Goal: Information Seeking & Learning: Check status

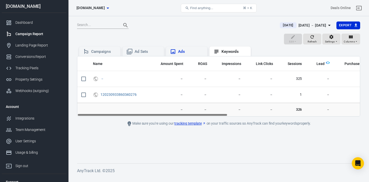
click at [200, 53] on div "Ads" at bounding box center [190, 51] width 25 height 5
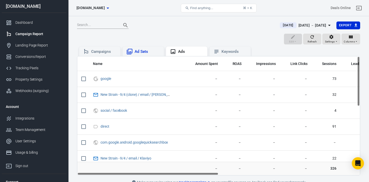
click at [147, 53] on div "Ad Sets" at bounding box center [147, 51] width 25 height 5
click at [108, 53] on div "Campaigns" at bounding box center [103, 51] width 25 height 5
click at [46, 46] on div "Landing Page Report" at bounding box center [38, 45] width 47 height 5
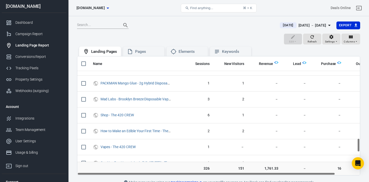
scroll to position [824, 0]
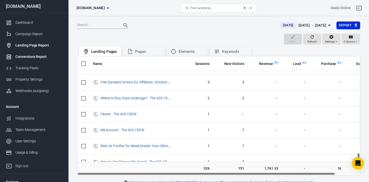
click at [34, 58] on div "Conversions Report" at bounding box center [38, 56] width 47 height 5
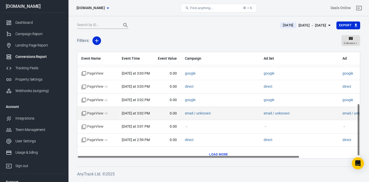
scroll to position [109, 0]
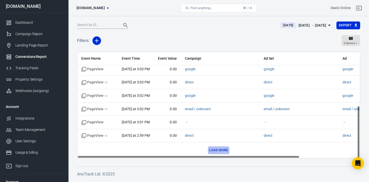
click at [212, 149] on button "Load more" at bounding box center [218, 150] width 21 height 8
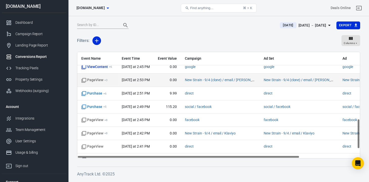
scroll to position [258, 0]
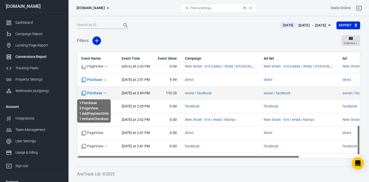
click at [95, 93] on span "Purchase + 5" at bounding box center [93, 93] width 25 height 5
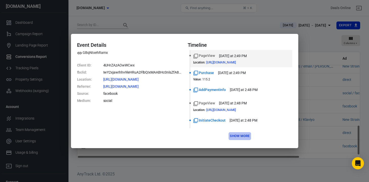
click at [237, 135] on button "Show more" at bounding box center [240, 136] width 22 height 8
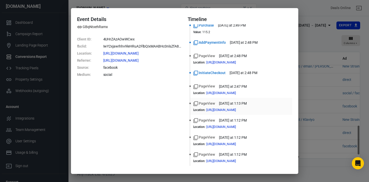
scroll to position [0, 0]
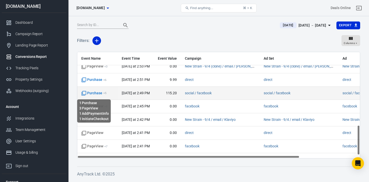
click at [99, 92] on span "Purchase + 5" at bounding box center [93, 93] width 25 height 5
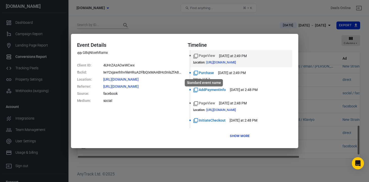
click at [206, 76] on div "Standard event name" at bounding box center [204, 81] width 39 height 11
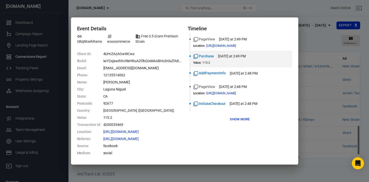
click at [114, 83] on dd "[PERSON_NAME]" at bounding box center [142, 82] width 78 height 7
click at [114, 82] on dd "[PERSON_NAME]" at bounding box center [142, 82] width 78 height 7
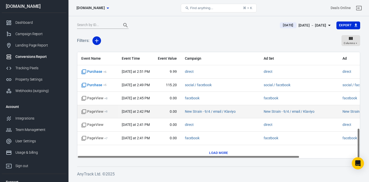
scroll to position [269, 0]
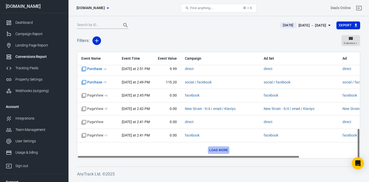
click at [212, 150] on button "Load more" at bounding box center [218, 150] width 21 height 8
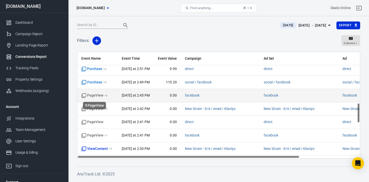
click at [101, 96] on span "PageView + 8" at bounding box center [94, 95] width 26 height 5
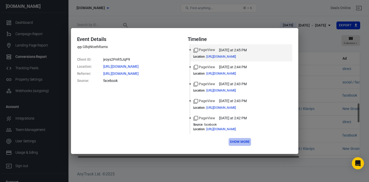
click at [237, 142] on button "Show more" at bounding box center [240, 142] width 22 height 8
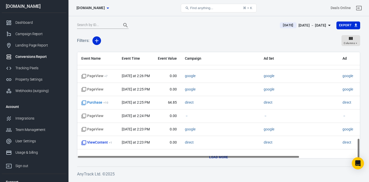
scroll to position [455, 0]
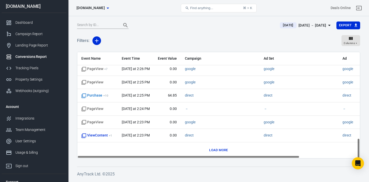
click at [218, 151] on button "Load more" at bounding box center [218, 150] width 21 height 8
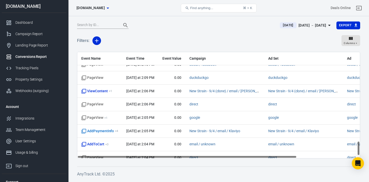
scroll to position [667, 0]
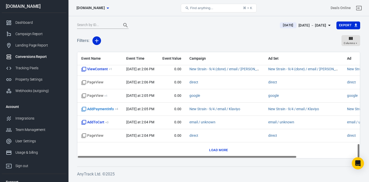
click at [215, 149] on button "Load more" at bounding box center [218, 150] width 21 height 8
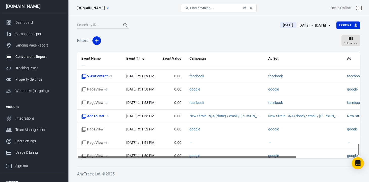
scroll to position [814, 0]
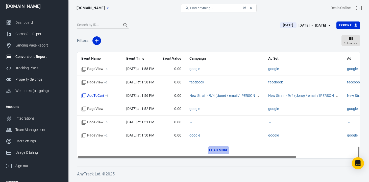
click at [217, 149] on button "Load more" at bounding box center [218, 150] width 21 height 8
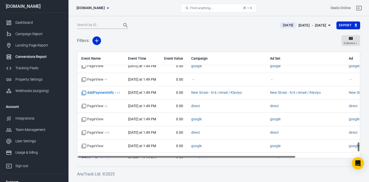
scroll to position [979, 0]
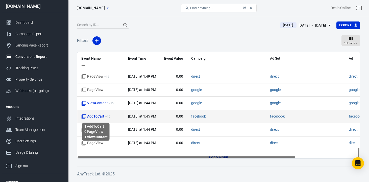
click at [101, 116] on span "AddToCart + 10" at bounding box center [95, 116] width 29 height 5
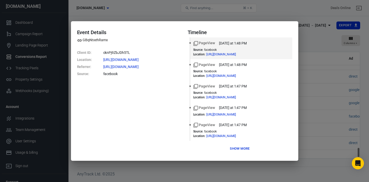
click at [235, 150] on button "Show more" at bounding box center [240, 149] width 22 height 8
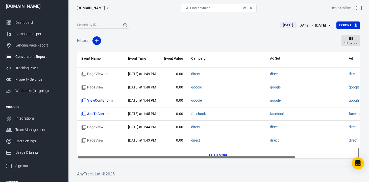
scroll to position [982, 0]
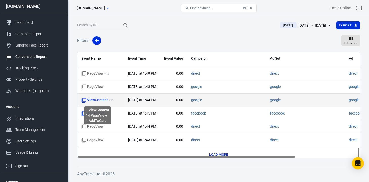
click at [97, 100] on span "ViewContent + 15" at bounding box center [97, 100] width 32 height 5
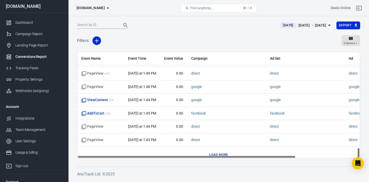
click at [221, 153] on button "Load more" at bounding box center [218, 155] width 21 height 8
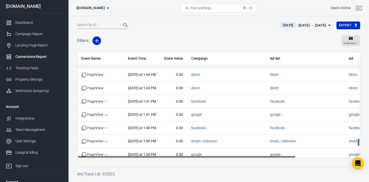
scroll to position [1036, 0]
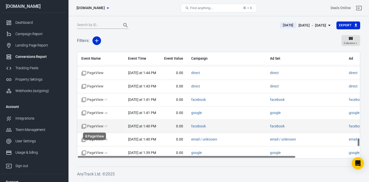
click at [97, 126] on span "PageView + 7" at bounding box center [94, 126] width 26 height 5
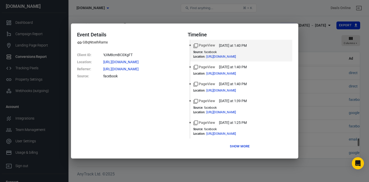
click at [243, 150] on button "Show more" at bounding box center [240, 147] width 22 height 8
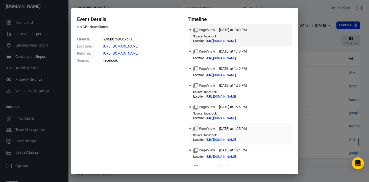
scroll to position [39, 0]
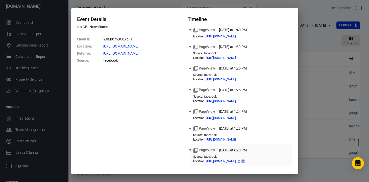
click at [244, 160] on icon at bounding box center [243, 161] width 2 height 2
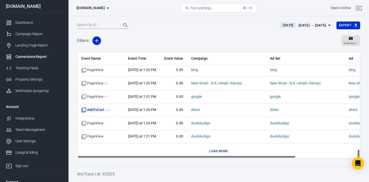
scroll to position [1173, 0]
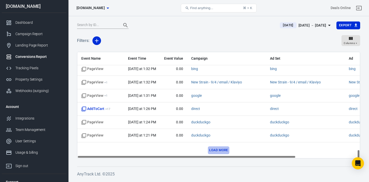
click at [214, 153] on button "Load more" at bounding box center [218, 150] width 21 height 8
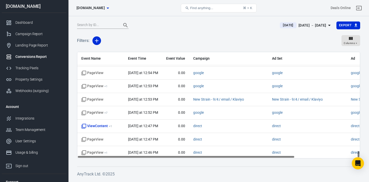
scroll to position [1438, 0]
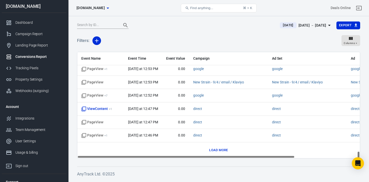
click at [215, 151] on button "Load more" at bounding box center [218, 150] width 21 height 8
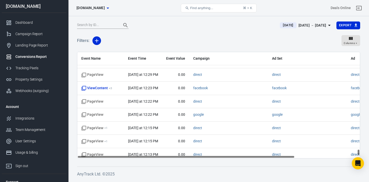
scroll to position [1659, 0]
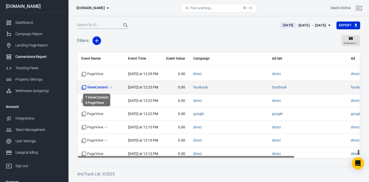
click at [103, 88] on span "ViewContent + 3" at bounding box center [96, 87] width 31 height 5
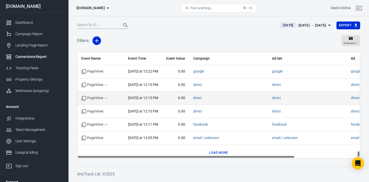
scroll to position [1704, 0]
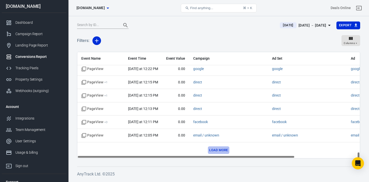
click at [214, 151] on button "Load more" at bounding box center [218, 150] width 21 height 8
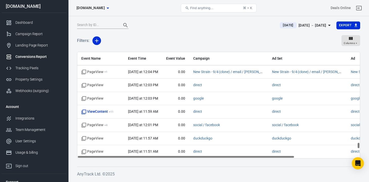
scroll to position [1780, 0]
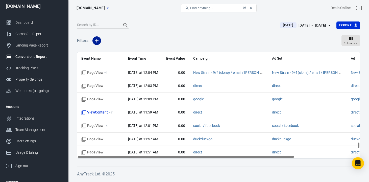
click at [97, 42] on icon "button" at bounding box center [97, 41] width 6 height 6
click at [116, 51] on li "Event Name" at bounding box center [110, 51] width 34 height 9
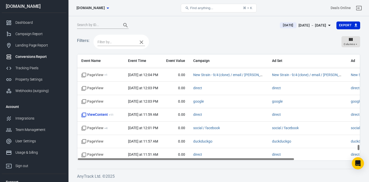
click at [126, 41] on input "text" at bounding box center [117, 42] width 38 height 6
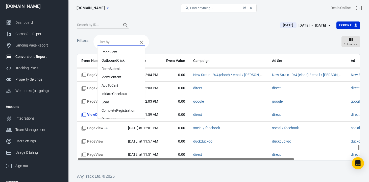
scroll to position [31, 0]
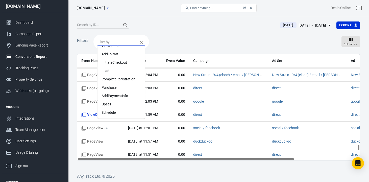
click at [128, 90] on li "Purchase" at bounding box center [122, 87] width 48 height 8
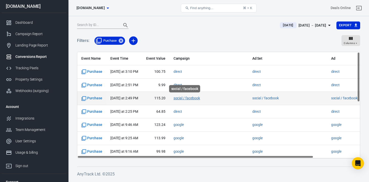
click at [181, 100] on link "social / facebook" at bounding box center [187, 98] width 27 height 4
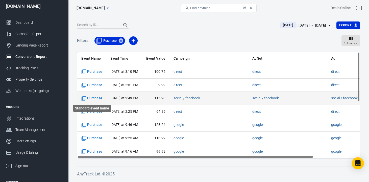
click at [90, 98] on span "Purchase" at bounding box center [91, 98] width 21 height 5
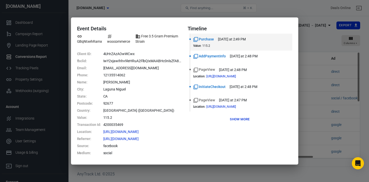
click at [238, 119] on button "Show more" at bounding box center [240, 120] width 22 height 8
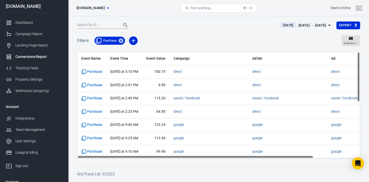
scroll to position [120, 0]
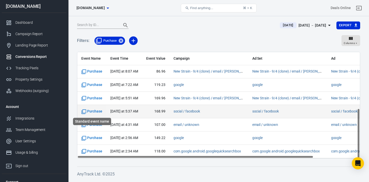
click at [96, 109] on span "Purchase" at bounding box center [91, 111] width 21 height 5
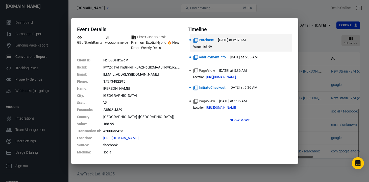
click at [237, 120] on button "Show more" at bounding box center [240, 121] width 22 height 8
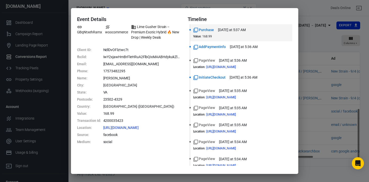
click at [116, 119] on dd "4200035423" at bounding box center [142, 120] width 78 height 7
copy dd "4200035423"
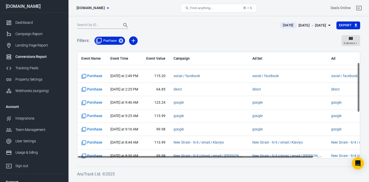
scroll to position [0, 0]
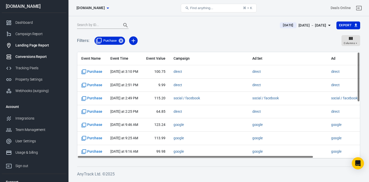
click at [36, 46] on div "Landing Page Report" at bounding box center [38, 45] width 47 height 5
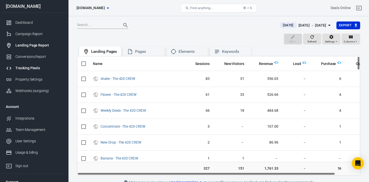
click at [33, 68] on div "Tracking Pixels" at bounding box center [38, 67] width 47 height 5
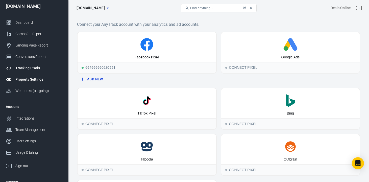
click at [33, 78] on div "Property Settings" at bounding box center [38, 79] width 47 height 5
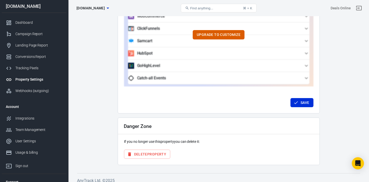
scroll to position [504, 0]
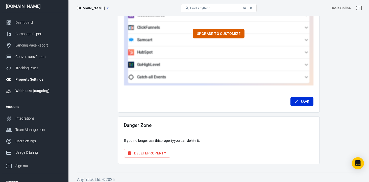
click at [47, 91] on div "Webhooks (outgoing)" at bounding box center [38, 90] width 47 height 5
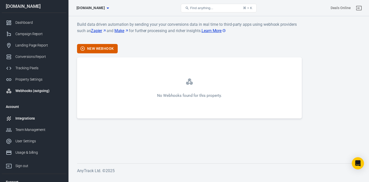
click at [34, 119] on div "Integrations" at bounding box center [38, 118] width 47 height 5
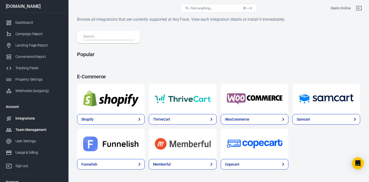
click at [39, 130] on div "Team Management" at bounding box center [38, 129] width 47 height 5
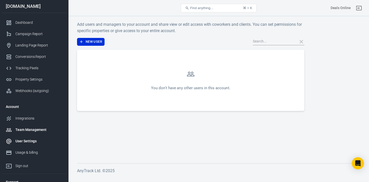
click at [34, 140] on div "User Settings" at bounding box center [38, 141] width 47 height 5
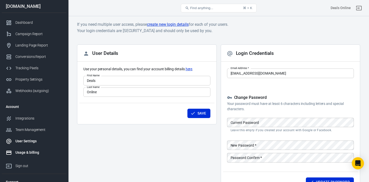
click at [31, 152] on div "Usage & billing" at bounding box center [38, 152] width 47 height 5
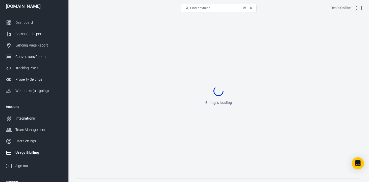
click at [28, 119] on div "Integrations" at bounding box center [38, 118] width 47 height 5
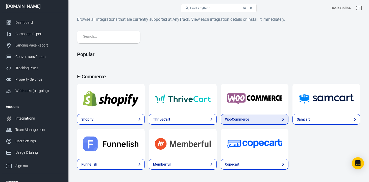
click at [227, 122] on link "WooCommerce" at bounding box center [255, 119] width 68 height 11
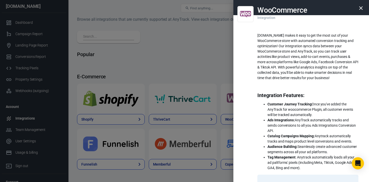
scroll to position [50, 0]
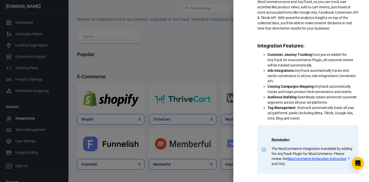
click at [145, 84] on div at bounding box center [184, 91] width 369 height 182
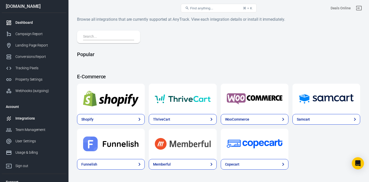
click at [27, 22] on div "Dashboard" at bounding box center [38, 22] width 47 height 5
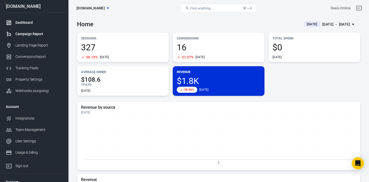
click at [35, 30] on link "Campaign Report" at bounding box center [34, 33] width 65 height 11
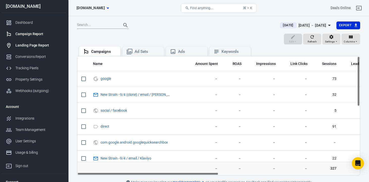
click at [34, 45] on div "Landing Page Report" at bounding box center [38, 45] width 47 height 5
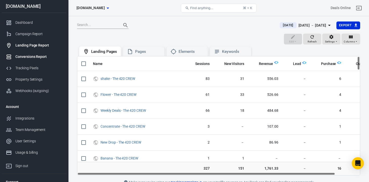
click at [35, 57] on div "Conversions Report" at bounding box center [38, 56] width 47 height 5
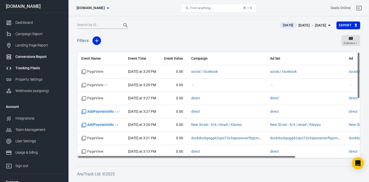
click at [51, 65] on link "Tracking Pixels" at bounding box center [34, 67] width 65 height 11
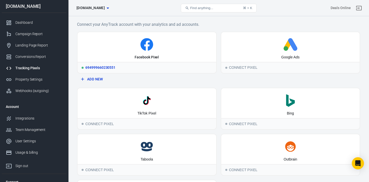
click at [138, 55] on div "Facebook Pixel" at bounding box center [147, 57] width 24 height 5
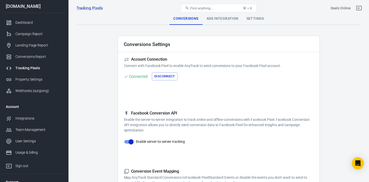
click at [226, 19] on div "Ads Integration" at bounding box center [223, 19] width 40 height 12
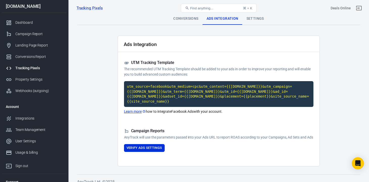
click at [251, 21] on div "Settings" at bounding box center [256, 19] width 26 height 12
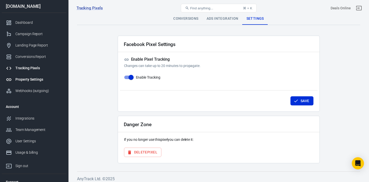
click at [43, 83] on link "Property Settings" at bounding box center [34, 79] width 65 height 11
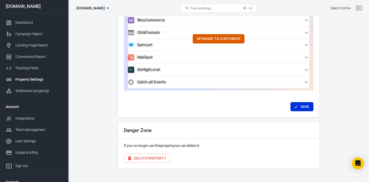
scroll to position [504, 0]
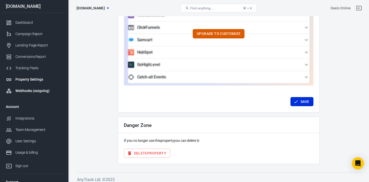
click at [41, 93] on div "Webhooks (outgoing)" at bounding box center [38, 90] width 47 height 5
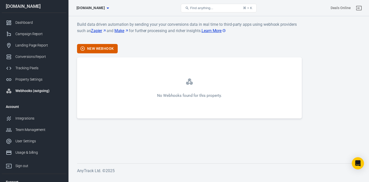
click at [34, 8] on div "[DOMAIN_NAME]" at bounding box center [34, 6] width 65 height 5
click at [44, 45] on div "Landing Page Report" at bounding box center [38, 45] width 47 height 5
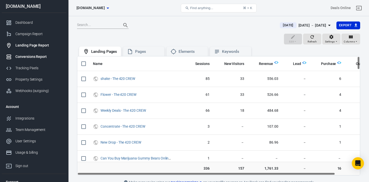
click at [40, 54] on div "Conversions Report" at bounding box center [38, 56] width 47 height 5
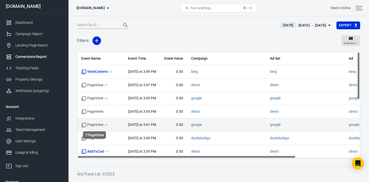
click at [100, 125] on span "PageView + 6" at bounding box center [94, 124] width 26 height 5
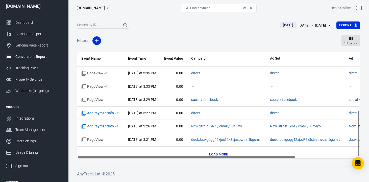
scroll to position [136, 0]
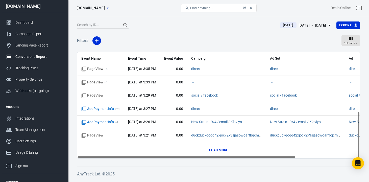
click at [223, 152] on button "Load more" at bounding box center [218, 150] width 21 height 8
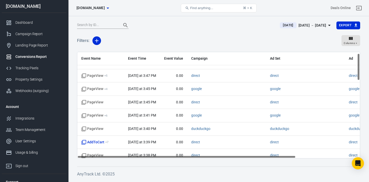
scroll to position [0, 0]
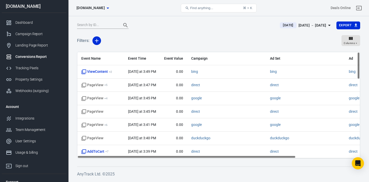
click at [102, 6] on span "[DOMAIN_NAME]" at bounding box center [91, 8] width 28 height 6
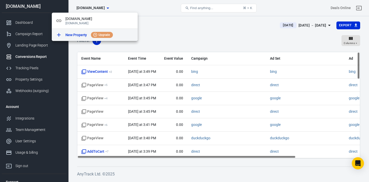
click at [104, 34] on span "Upgrade" at bounding box center [104, 35] width 15 height 5
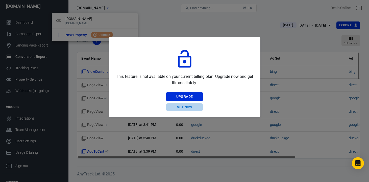
click at [179, 107] on button "Not Now" at bounding box center [184, 107] width 37 height 8
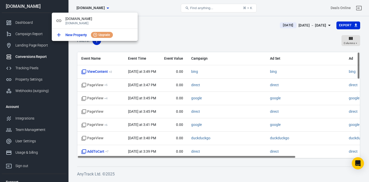
click at [154, 31] on div at bounding box center [184, 91] width 369 height 182
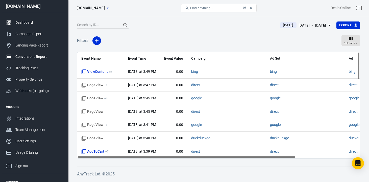
click at [29, 21] on div "Dashboard" at bounding box center [38, 22] width 47 height 5
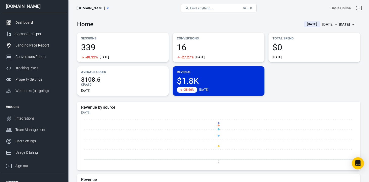
click at [40, 42] on link "Landing Page Report" at bounding box center [34, 45] width 65 height 11
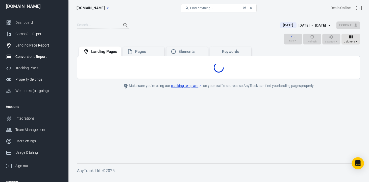
click at [36, 55] on div "Conversions Report" at bounding box center [38, 56] width 47 height 5
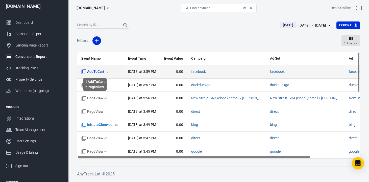
click at [96, 71] on span "AddToCart + 2" at bounding box center [94, 71] width 27 height 5
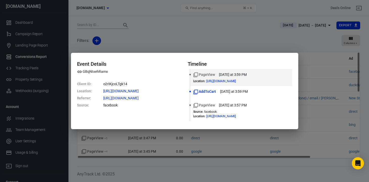
click at [187, 144] on div "Event Details GBqNtxehRamx Client ID : o2rIKjcoLTgk14 Location : [URL][DOMAIN_N…" at bounding box center [184, 91] width 369 height 182
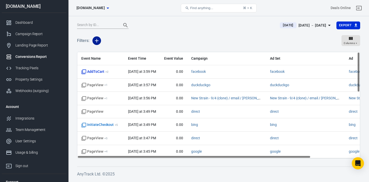
click at [100, 38] on button "button" at bounding box center [97, 40] width 9 height 9
click at [113, 50] on li "Event Name" at bounding box center [110, 51] width 34 height 9
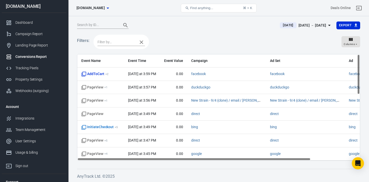
click at [123, 40] on input "text" at bounding box center [117, 42] width 38 height 6
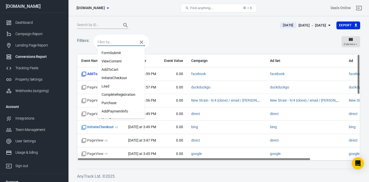
scroll to position [31, 0]
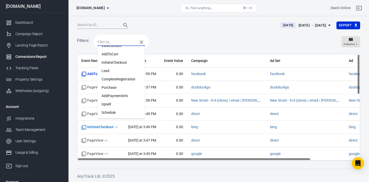
click at [133, 98] on li "AddPaymentInfo" at bounding box center [122, 96] width 48 height 8
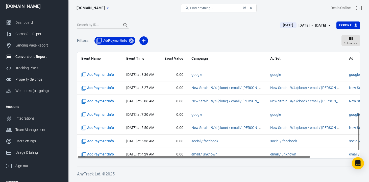
scroll to position [189, 0]
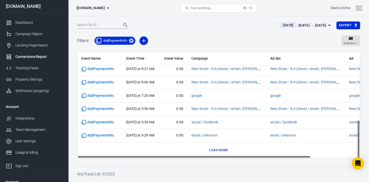
click at [215, 150] on button "Load more" at bounding box center [218, 150] width 21 height 8
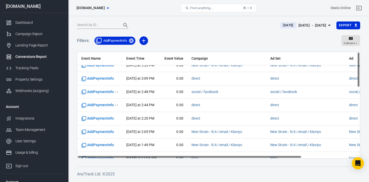
scroll to position [0, 0]
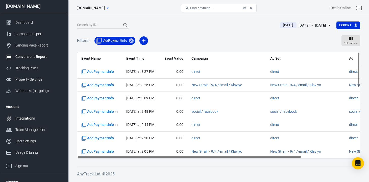
click at [35, 118] on div "Integrations" at bounding box center [38, 118] width 47 height 5
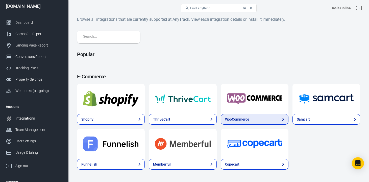
click at [254, 121] on link "WooCommerce" at bounding box center [255, 119] width 68 height 11
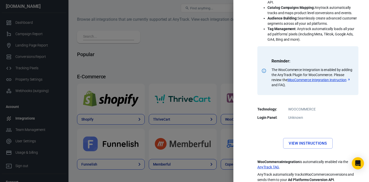
scroll to position [132, 0]
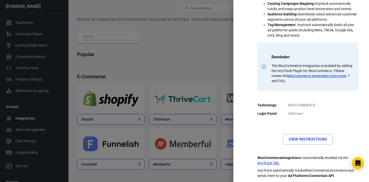
click at [214, 86] on div at bounding box center [184, 91] width 369 height 182
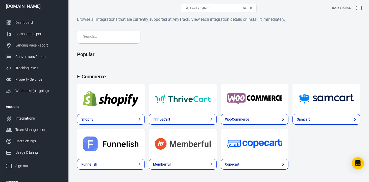
click at [116, 38] on input "text" at bounding box center [107, 37] width 49 height 7
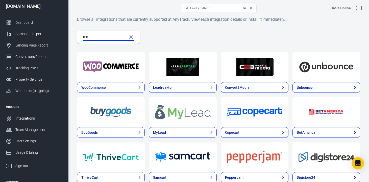
type input "m"
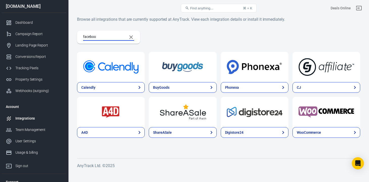
type input "facebook"
click at [41, 34] on div "Campaign Report" at bounding box center [38, 33] width 47 height 5
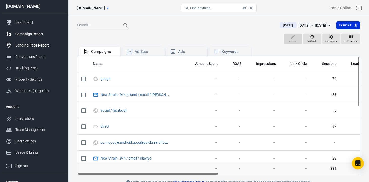
click at [42, 45] on div "Landing Page Report" at bounding box center [38, 45] width 47 height 5
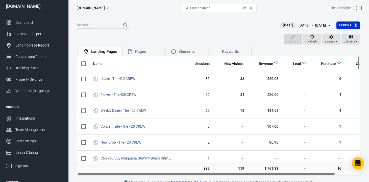
click at [30, 121] on div "Integrations" at bounding box center [38, 118] width 47 height 5
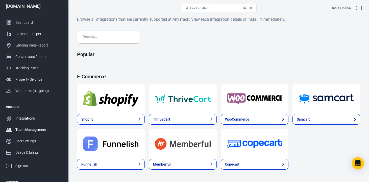
click at [48, 132] on div "Team Management" at bounding box center [38, 129] width 47 height 5
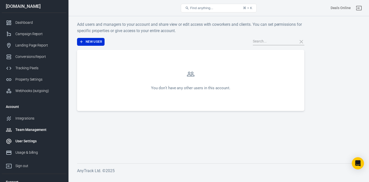
click at [32, 141] on div "User Settings" at bounding box center [38, 141] width 47 height 5
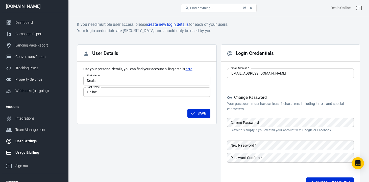
click at [33, 154] on div "Usage & billing" at bounding box center [38, 152] width 47 height 5
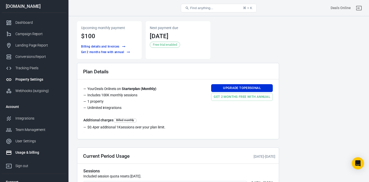
click at [39, 82] on link "Property Settings" at bounding box center [34, 79] width 65 height 11
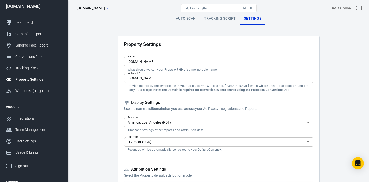
click at [218, 15] on div "Property Settings [DOMAIN_NAME] Find anything... ⌘ + K Deals Online" at bounding box center [218, 8] width 301 height 16
click at [217, 22] on link "Tracking Script" at bounding box center [220, 19] width 40 height 12
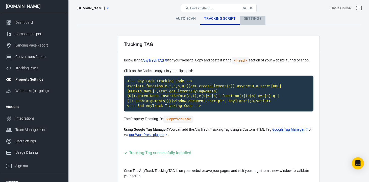
click at [249, 24] on link "Settings" at bounding box center [253, 19] width 26 height 12
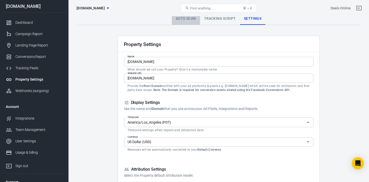
click at [193, 20] on link "Auto Scan" at bounding box center [186, 19] width 28 height 12
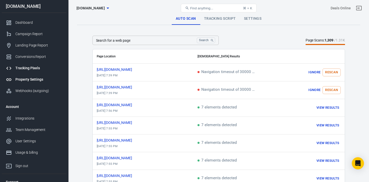
click at [38, 67] on div "Tracking Pixels" at bounding box center [38, 67] width 47 height 5
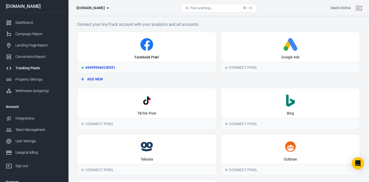
click at [144, 51] on div "Facebook Pixel" at bounding box center [147, 47] width 139 height 30
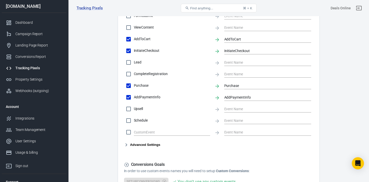
scroll to position [264, 0]
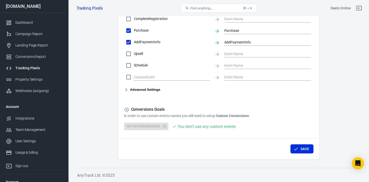
click at [127, 90] on icon "button" at bounding box center [126, 90] width 6 height 6
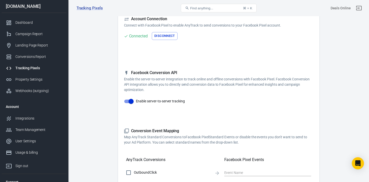
scroll to position [0, 0]
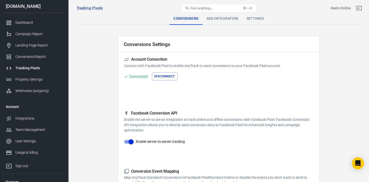
click at [220, 20] on div "Ads Integration" at bounding box center [223, 19] width 40 height 12
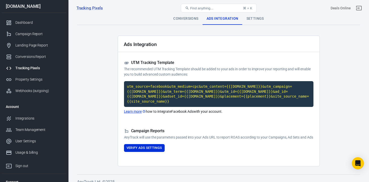
click at [251, 21] on div "Settings" at bounding box center [256, 19] width 26 height 12
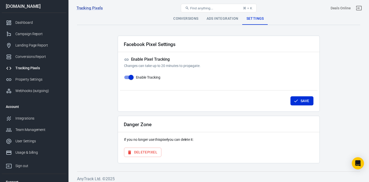
click at [195, 20] on div "Conversions" at bounding box center [185, 19] width 33 height 12
